Goal: Find specific page/section: Find specific page/section

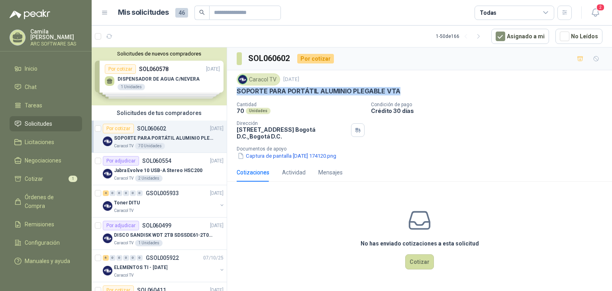
drag, startPoint x: 402, startPoint y: 91, endPoint x: 232, endPoint y: 94, distance: 169.4
click at [231, 94] on div "Caracol TV 8 oct, 2025 SOPORTE PARA PORTÁTIL ALUMINIO PLEGABLE VTA Cantidad 70 …" at bounding box center [419, 116] width 385 height 93
copy p "SOPORTE PARA PORTÁTIL ALUMINIO PLEGABLE VTA"
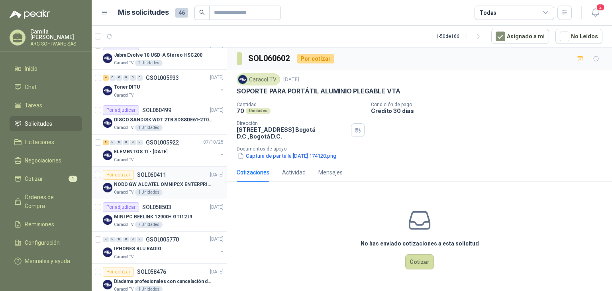
scroll to position [128, 0]
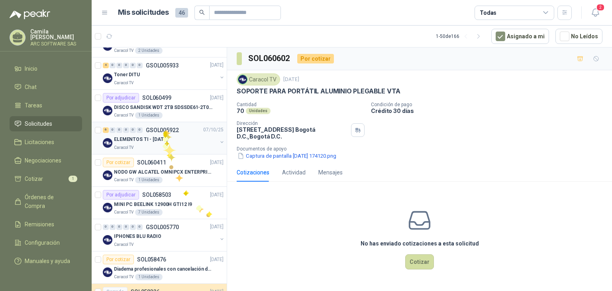
click at [163, 144] on div "Caracol TV" at bounding box center [165, 147] width 103 height 6
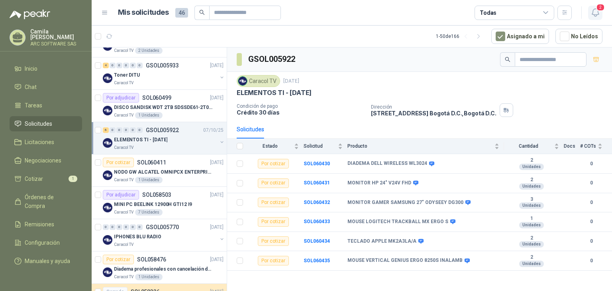
click at [594, 11] on icon "button" at bounding box center [596, 13] width 10 height 10
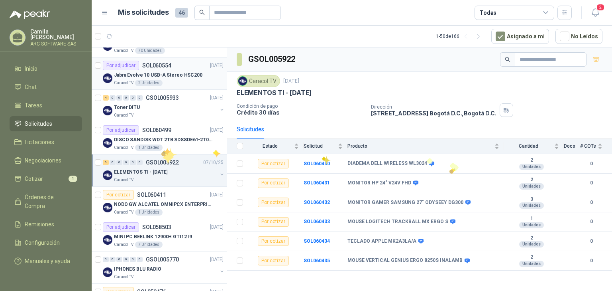
scroll to position [96, 0]
click at [155, 176] on div "Caracol TV" at bounding box center [165, 179] width 103 height 6
